Goal: Information Seeking & Learning: Learn about a topic

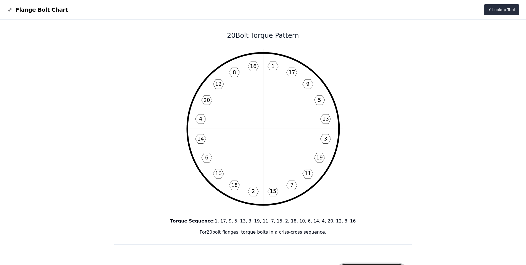
click at [501, 9] on link "⚡ Lookup Tool" at bounding box center [502, 9] width 36 height 11
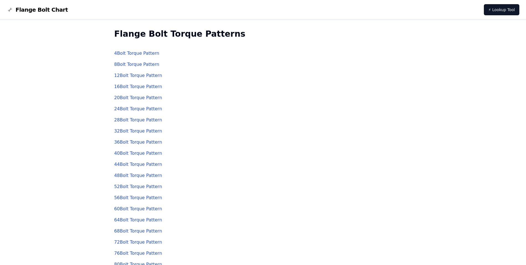
scroll to position [56, 0]
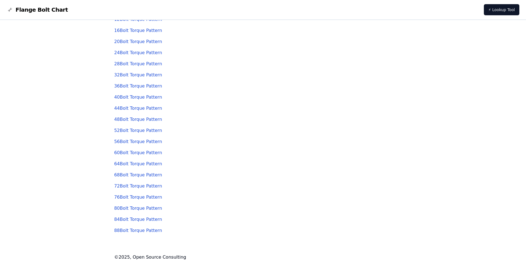
click at [140, 230] on link "88 Bolt Torque Pattern" at bounding box center [138, 230] width 48 height 5
click at [138, 162] on link "64 Bolt Torque Pattern" at bounding box center [138, 163] width 48 height 5
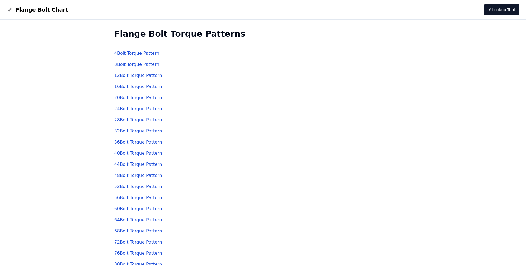
scroll to position [56, 0]
